Goal: Task Accomplishment & Management: Complete application form

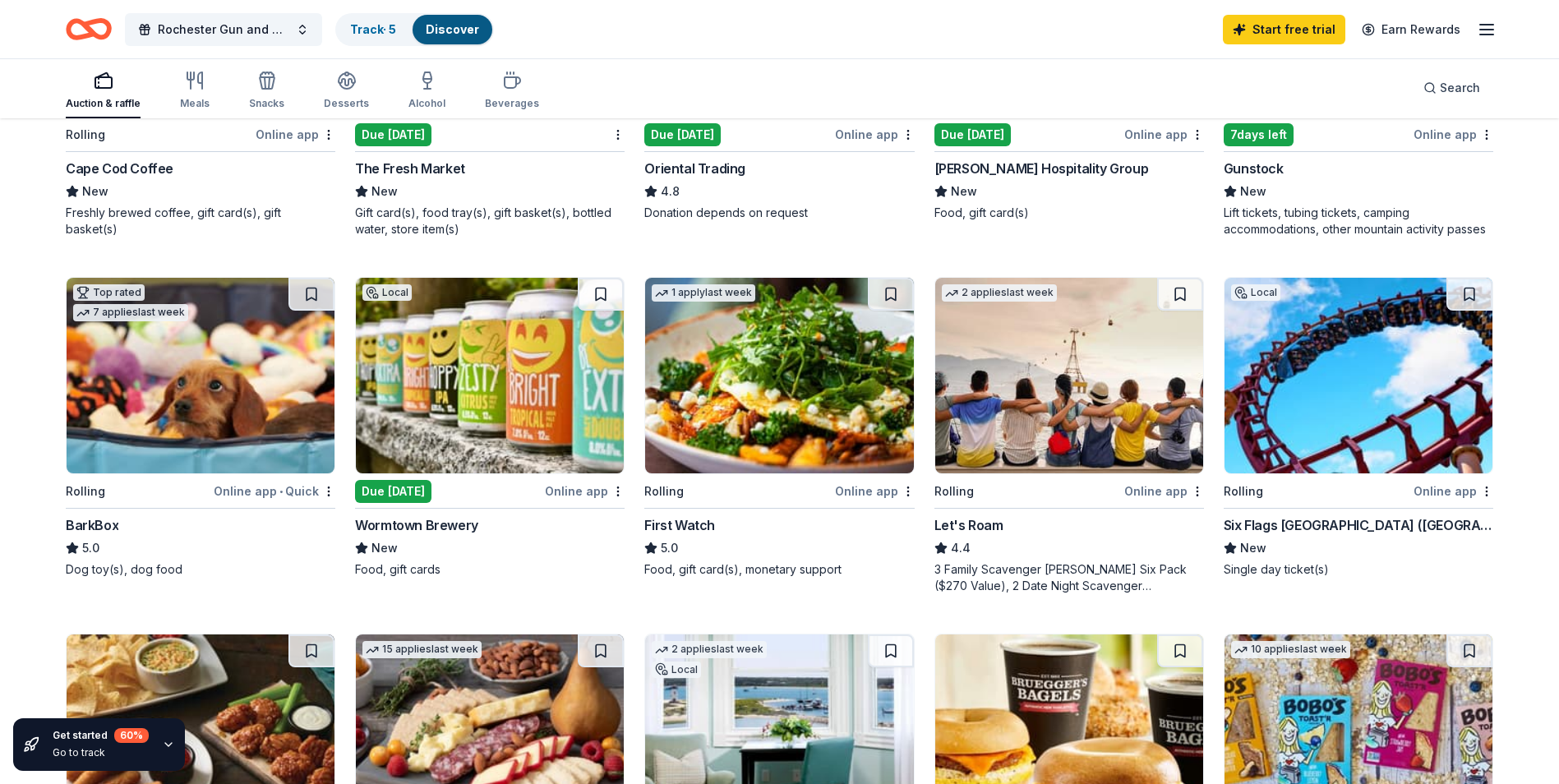
scroll to position [411, 0]
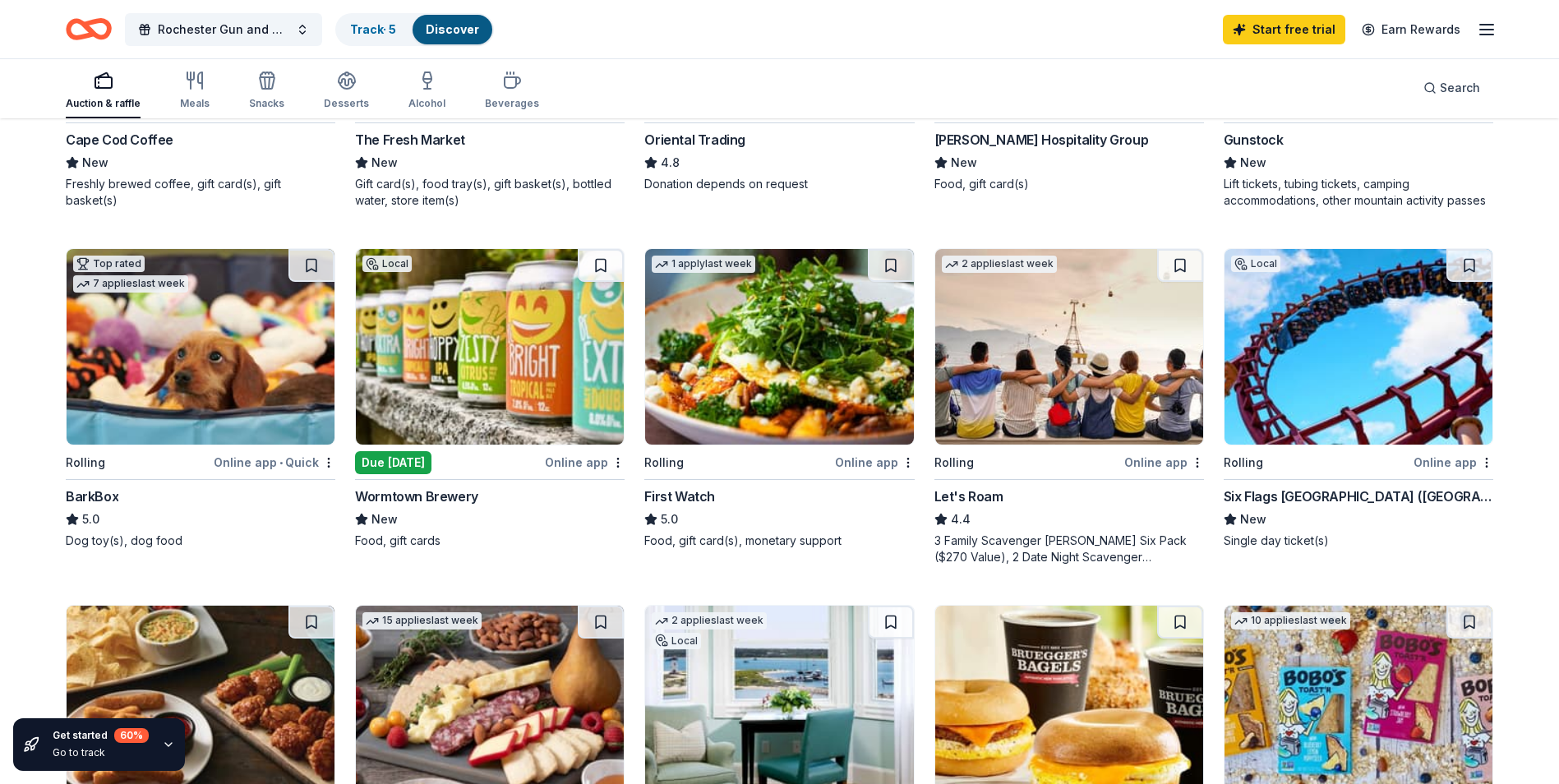
click at [601, 447] on div "Local Due [DATE] Online app Wormtown Brewery New Food, gift cards" at bounding box center [489, 398] width 270 height 300
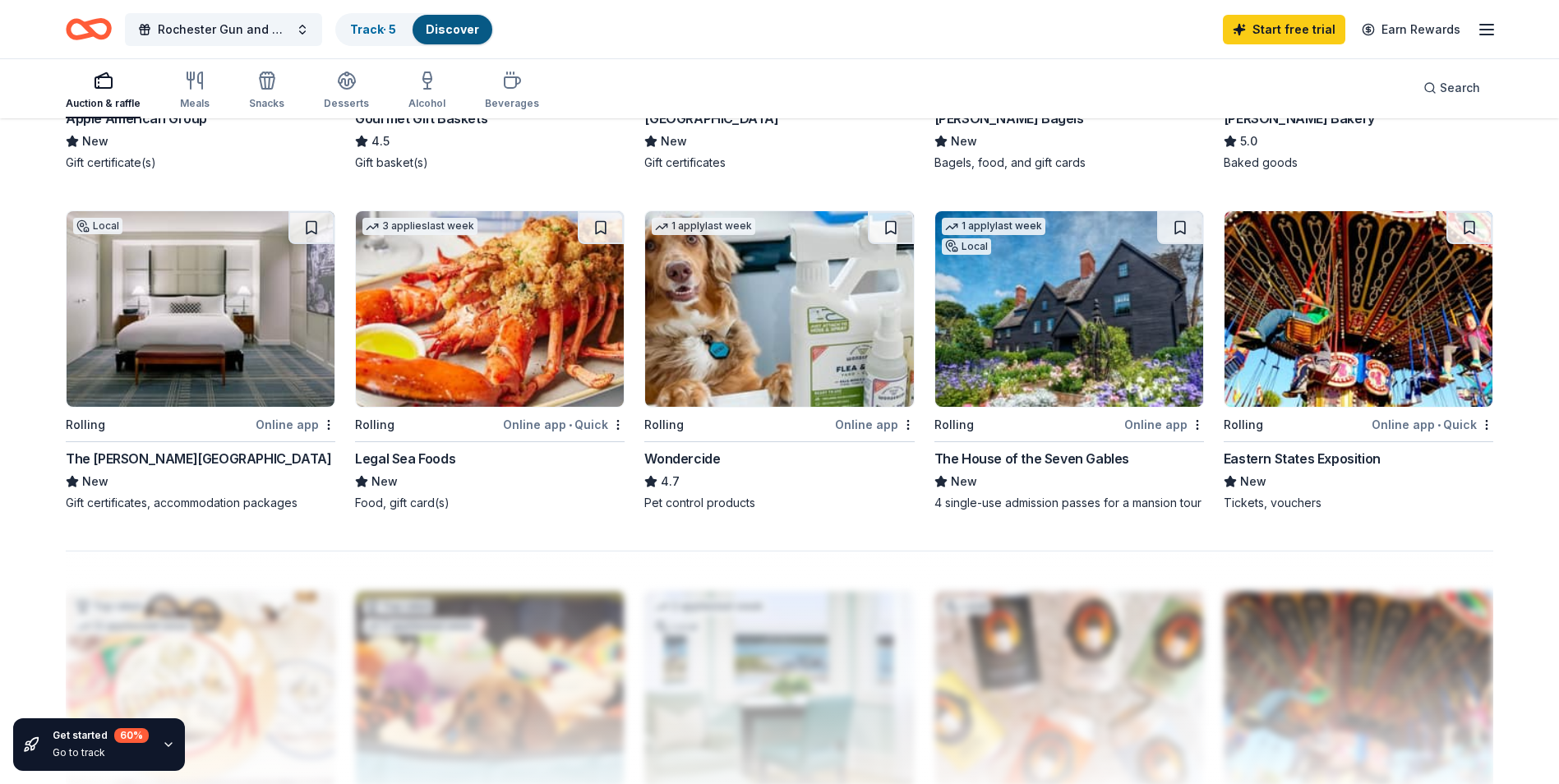
scroll to position [1150, 0]
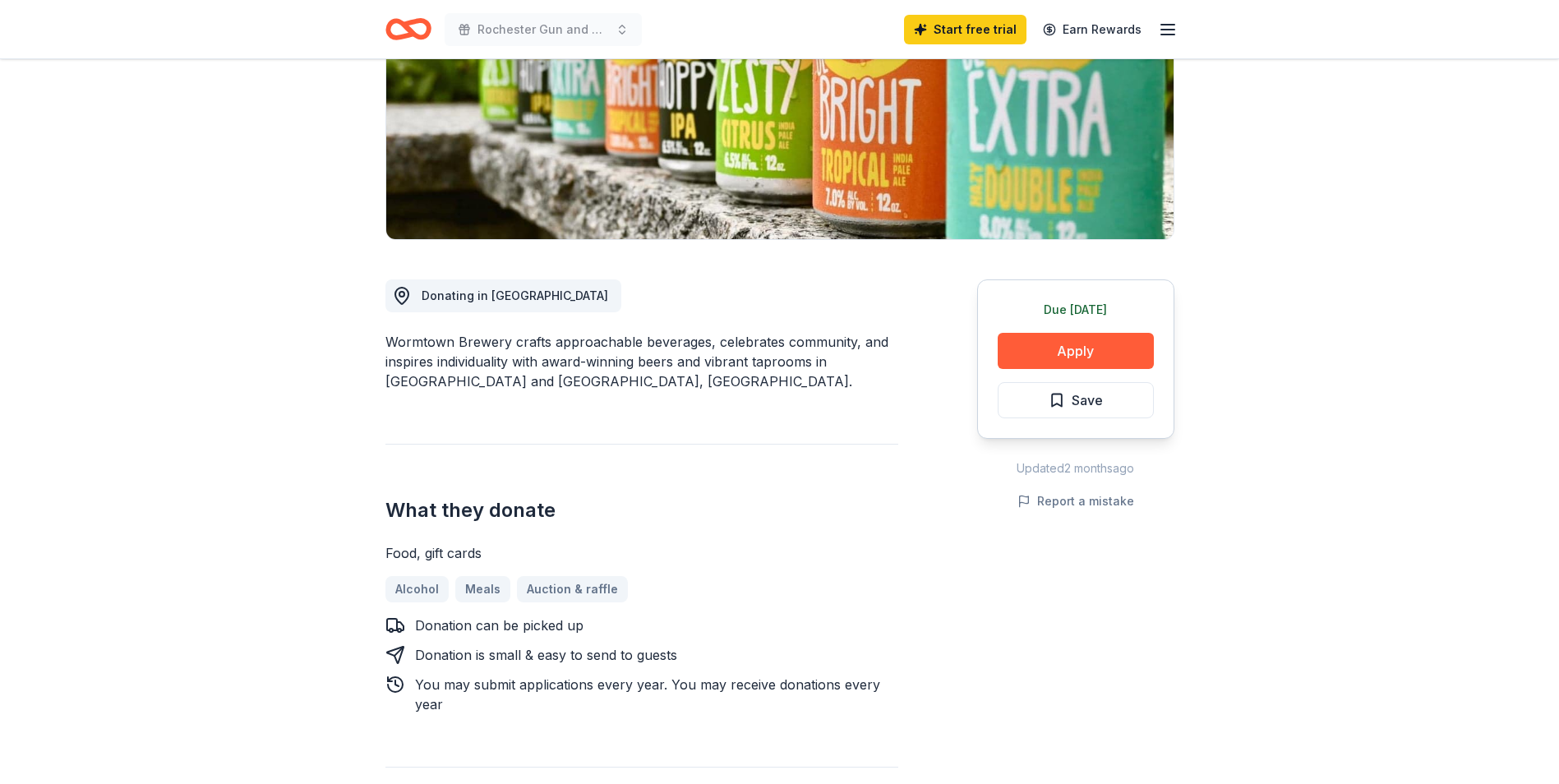
scroll to position [247, 0]
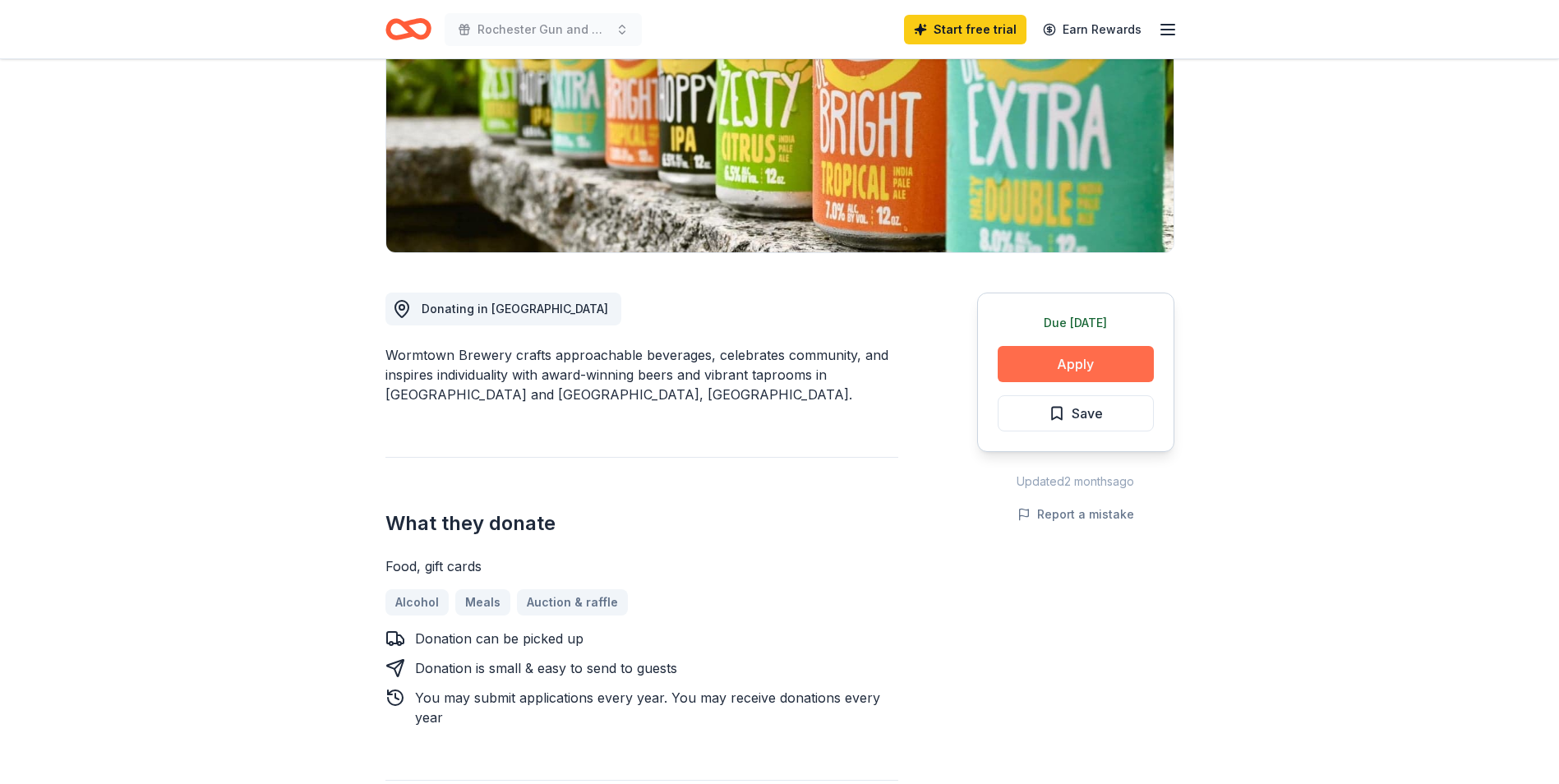
click at [1048, 373] on button "Apply" at bounding box center [1076, 363] width 156 height 37
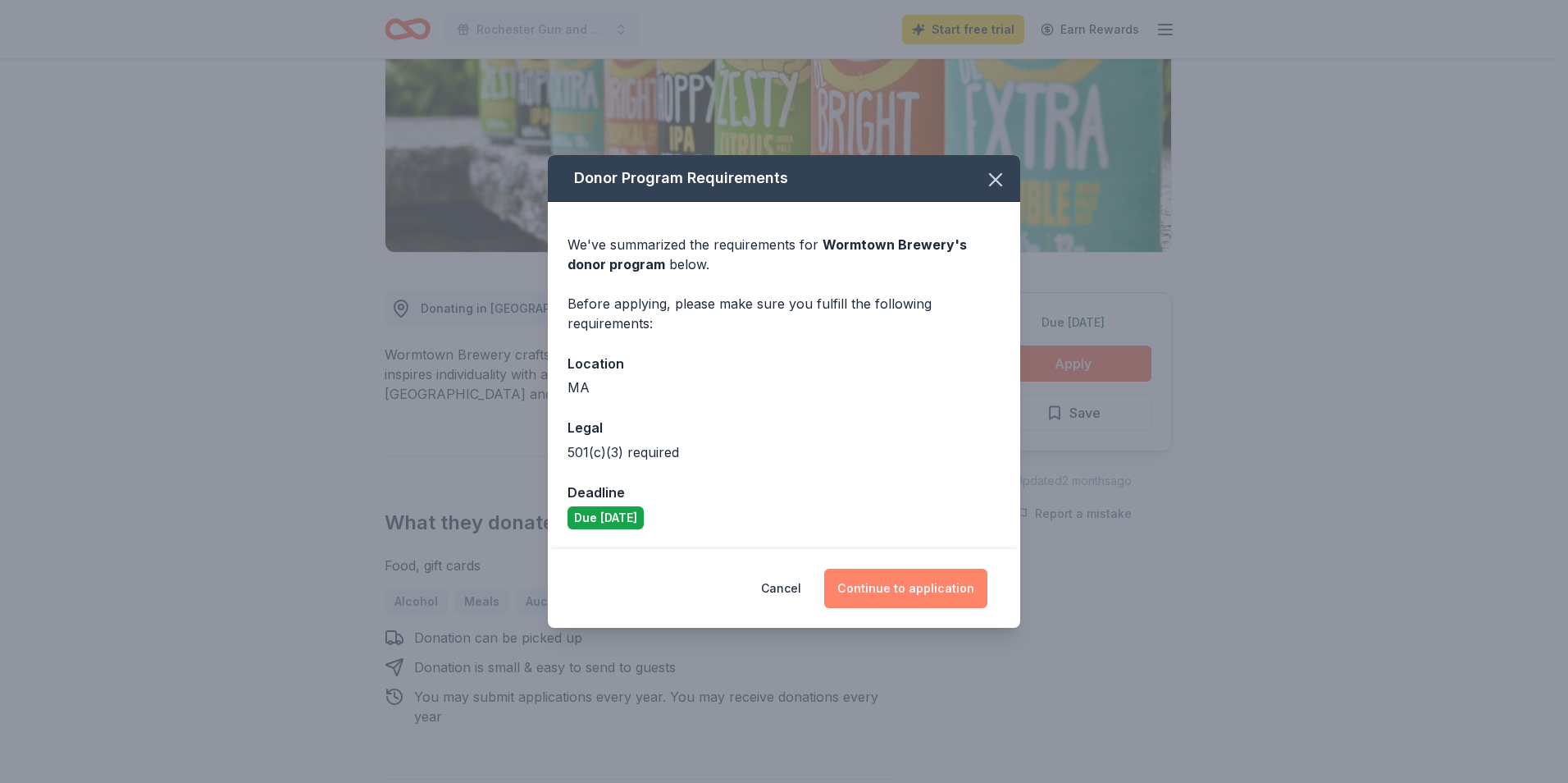
click at [937, 578] on button "Continue to application" at bounding box center [906, 588] width 164 height 39
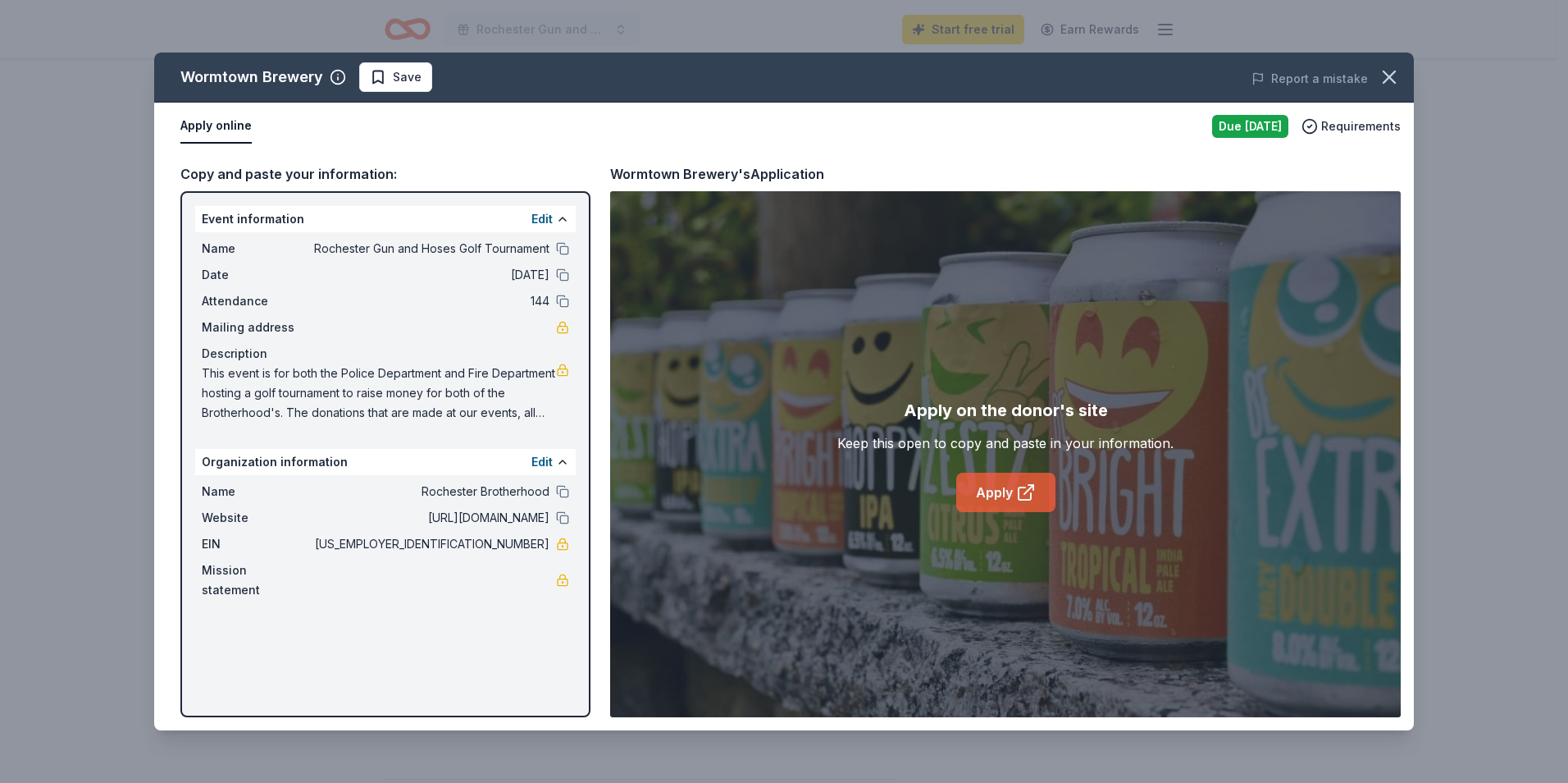
click at [1006, 495] on link "Apply" at bounding box center [1005, 492] width 100 height 39
click at [1402, 78] on button "button" at bounding box center [1389, 77] width 36 height 36
